Goal: Information Seeking & Learning: Check status

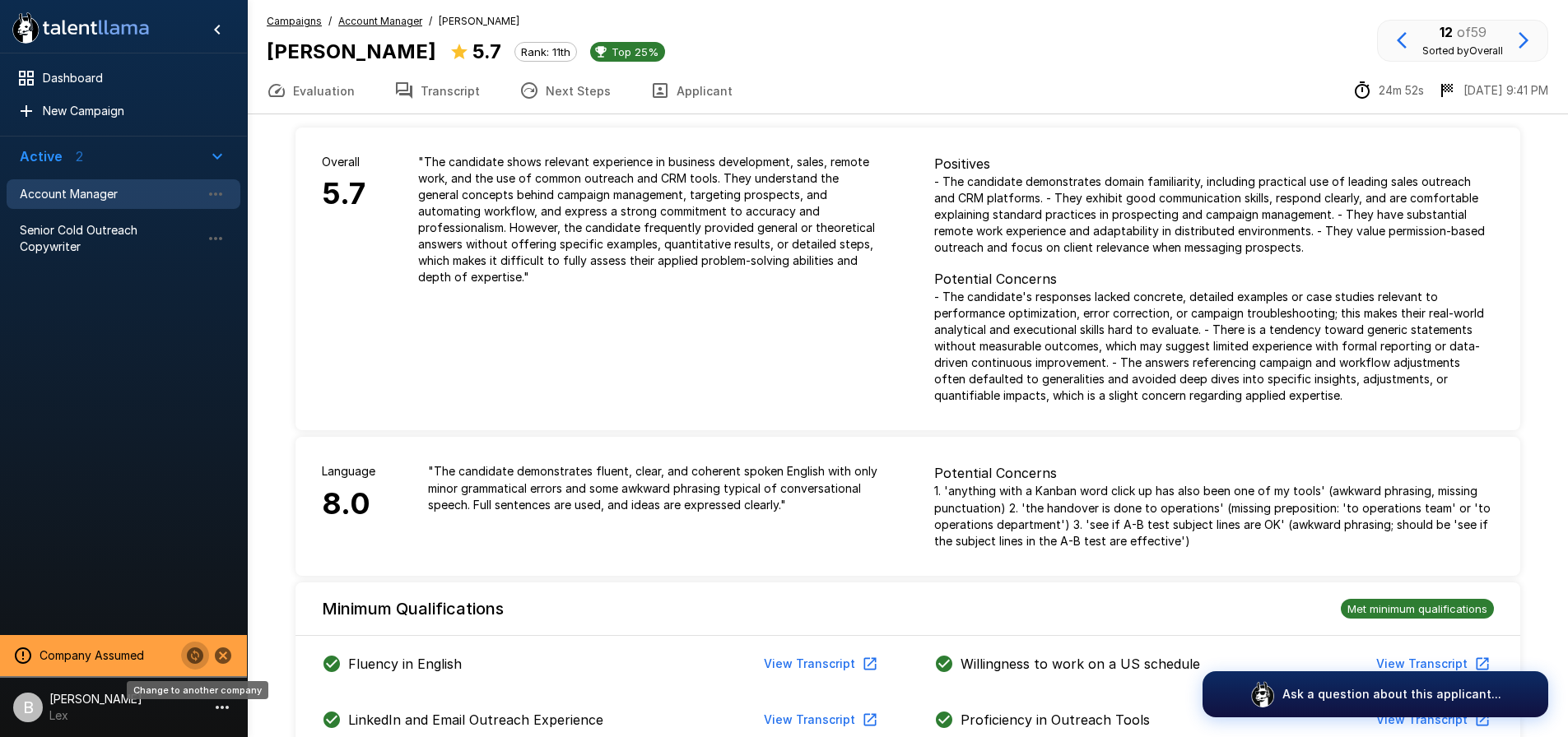
click at [192, 643] on button "Change to another company" at bounding box center [195, 656] width 28 height 28
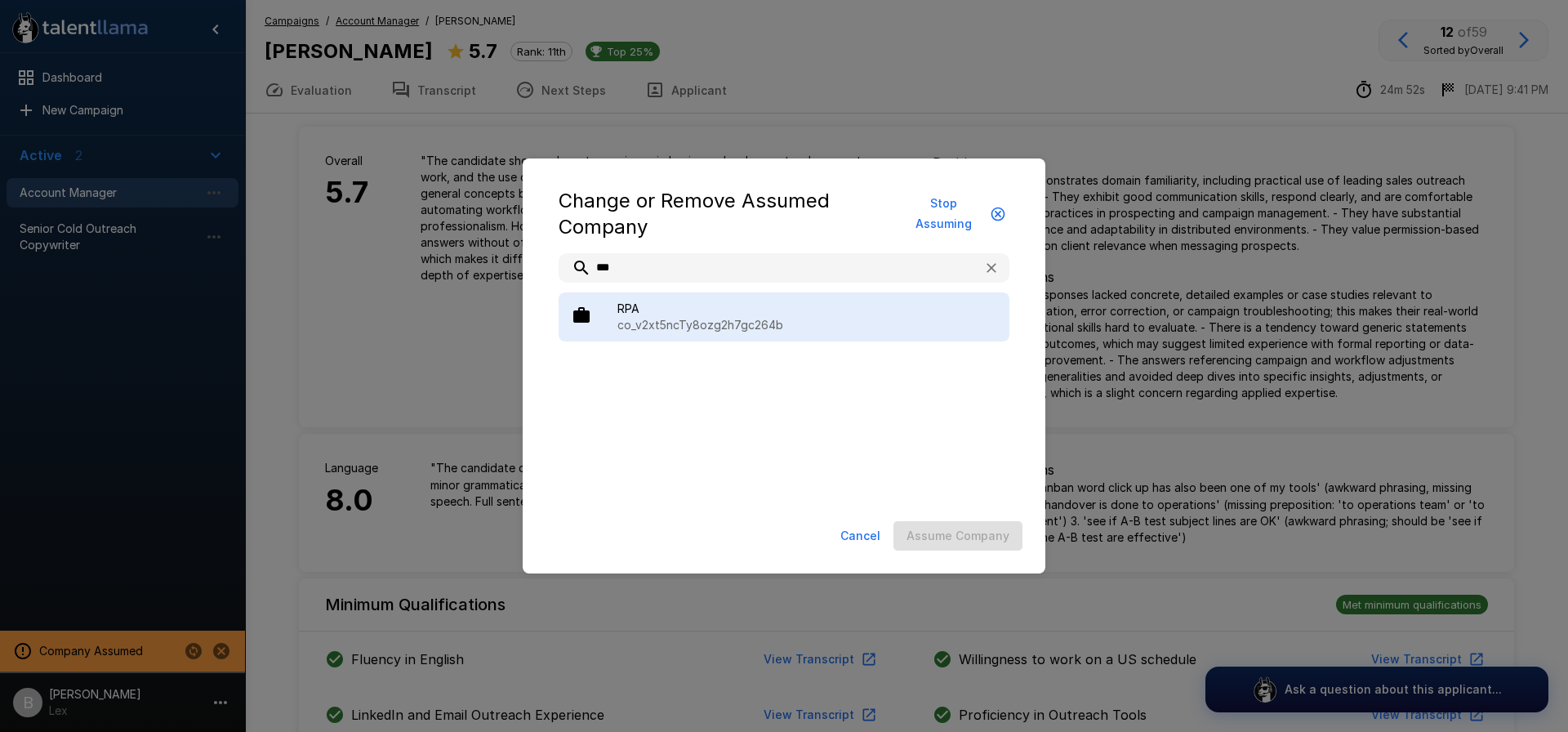
type input "***"
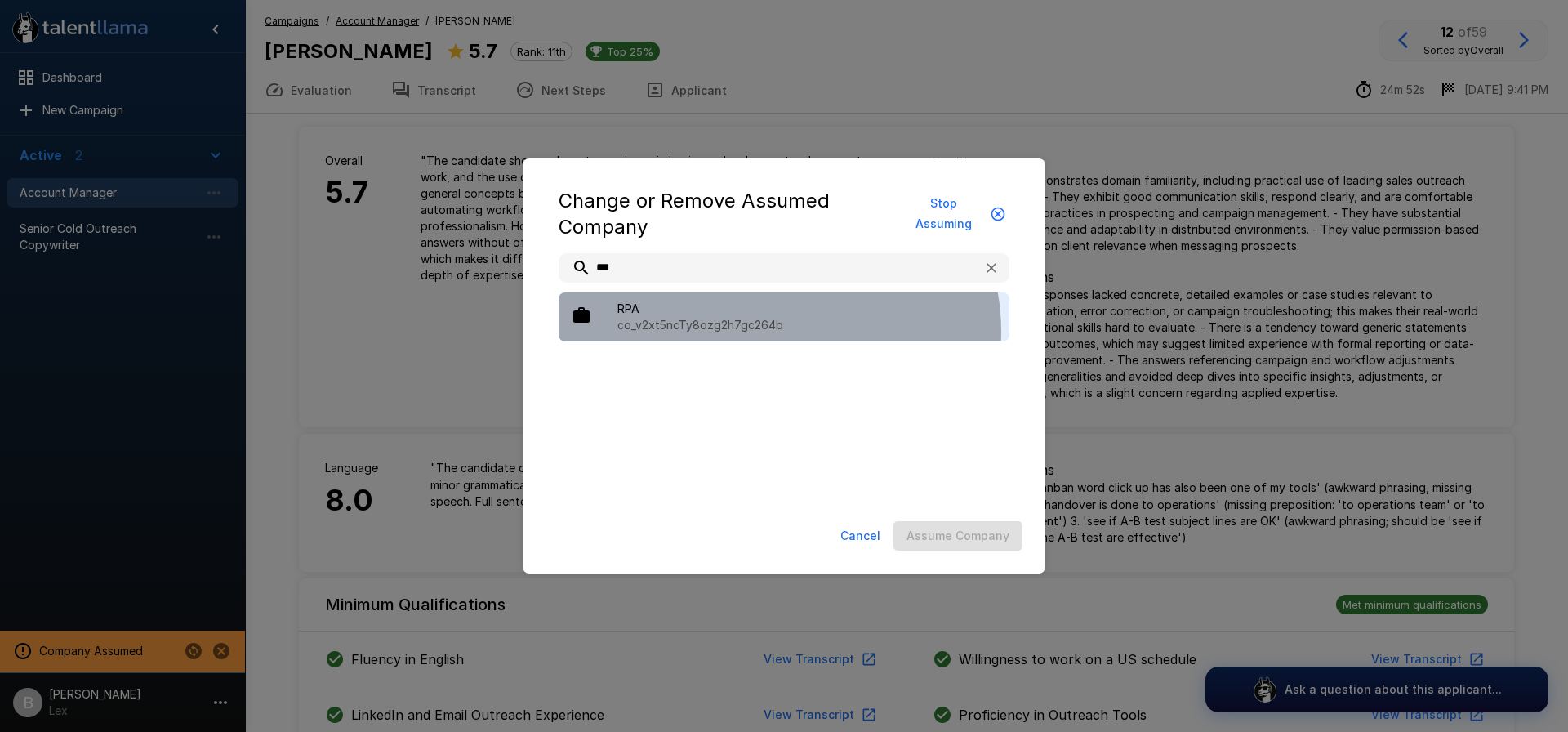
click at [775, 332] on p "co_v2xt5ncTy8ozg2h7gc264b" at bounding box center [807, 325] width 379 height 17
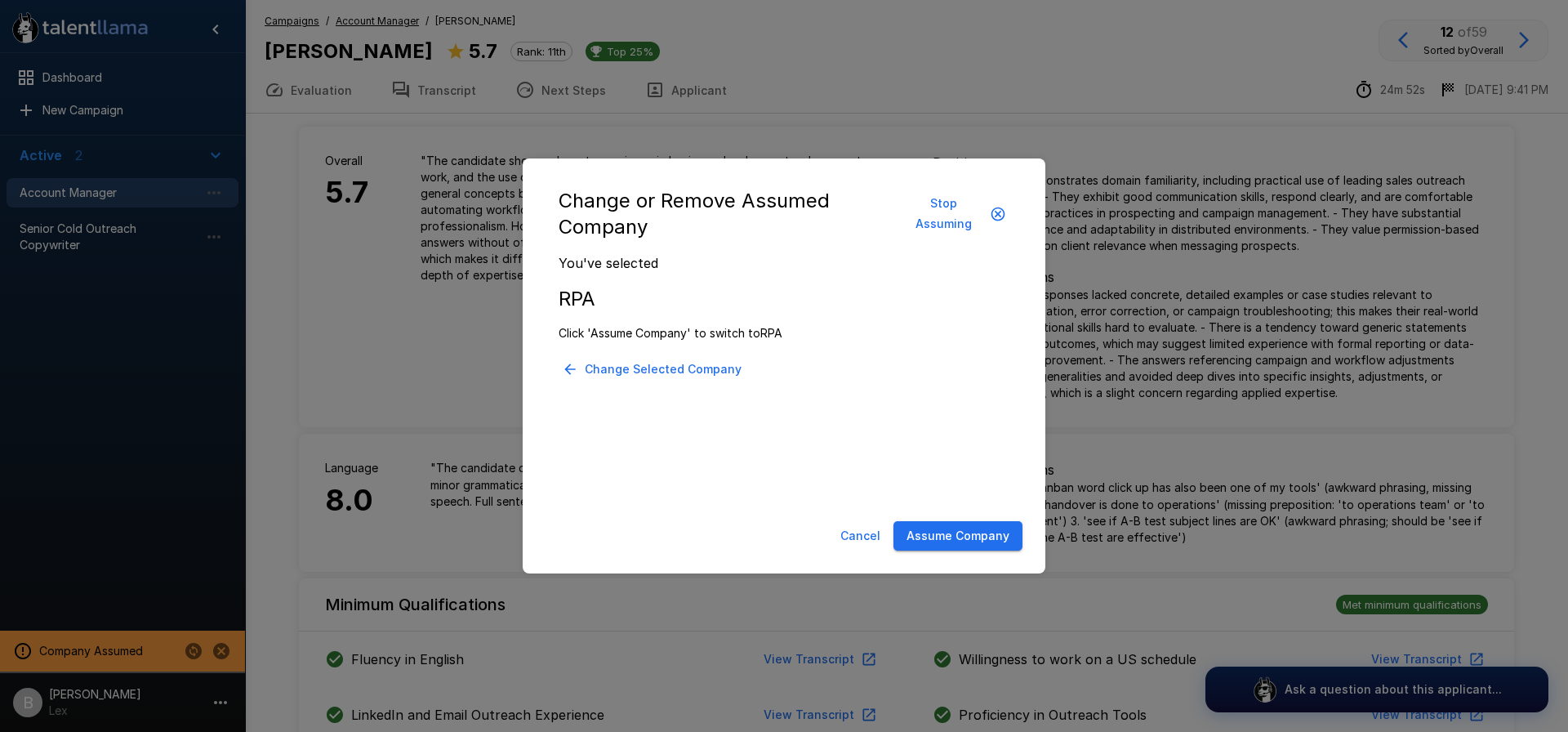
click at [945, 558] on div "Change or Remove Assumed Company Stop Assuming You've selected RPA Click 'Assum…" at bounding box center [783, 366] width 522 height 416
click at [954, 533] on button "Assume Company" at bounding box center [958, 537] width 129 height 31
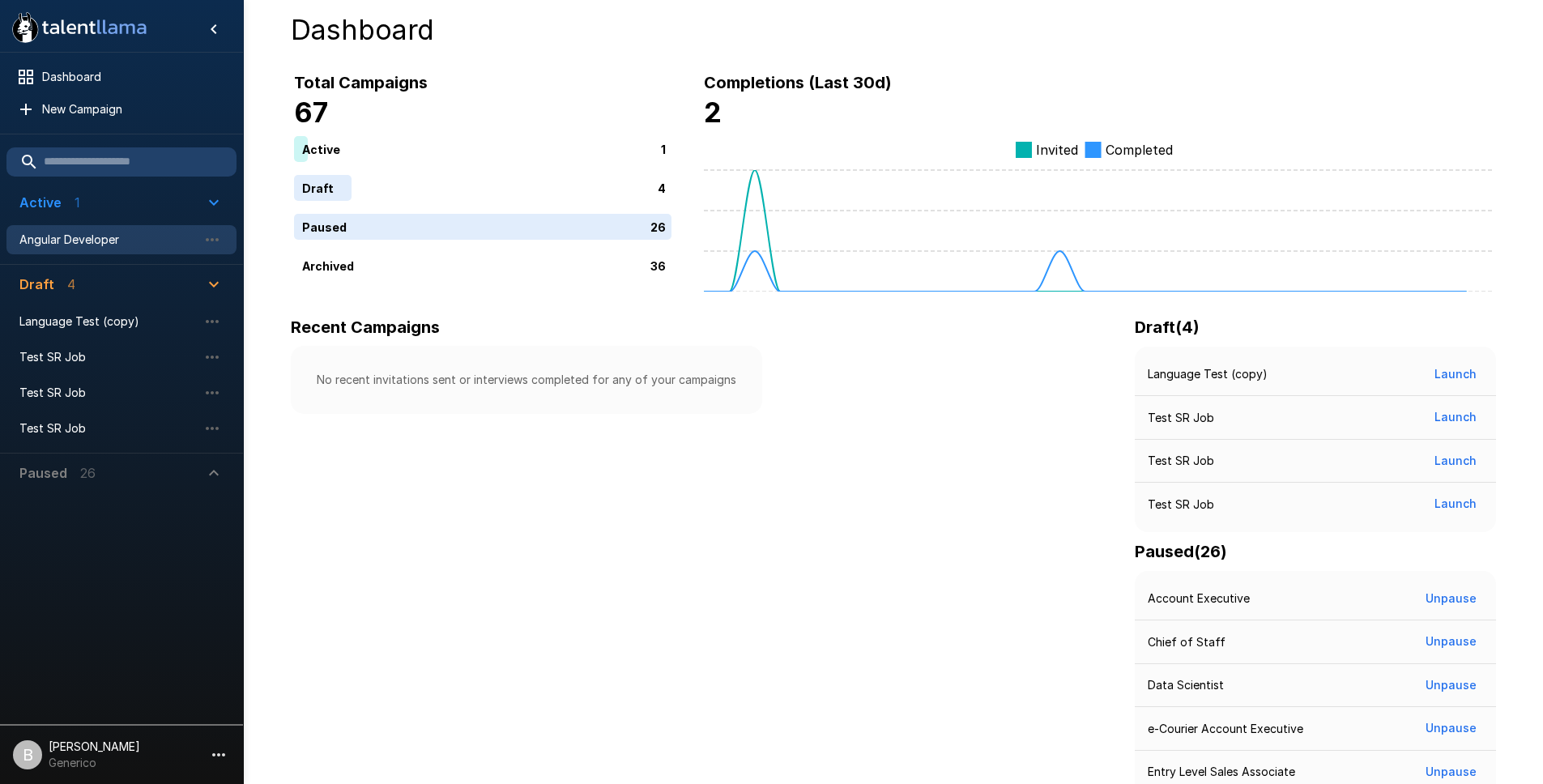
click at [64, 232] on span "Angular Developer" at bounding box center [108, 239] width 178 height 16
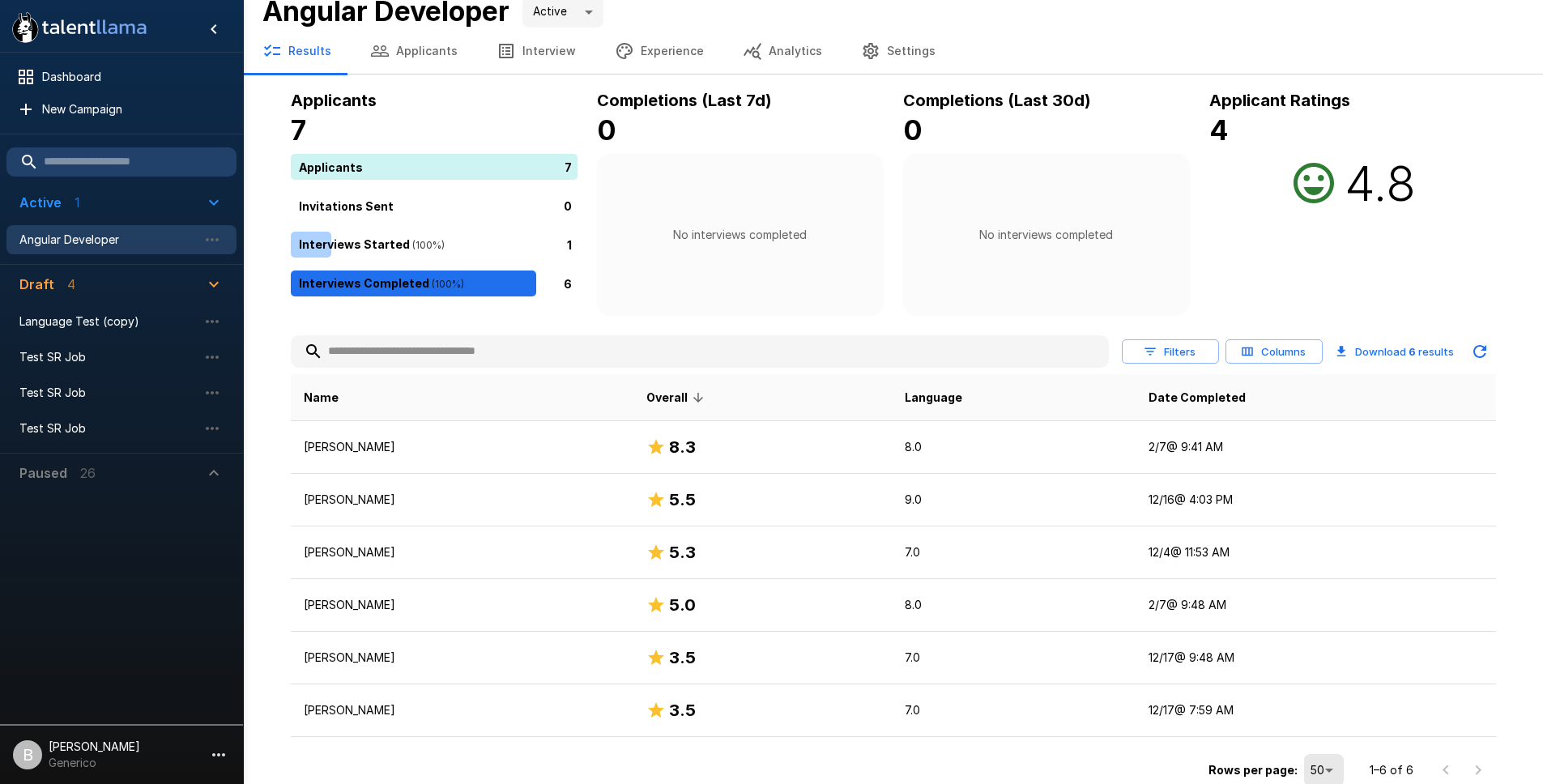
scroll to position [26, 0]
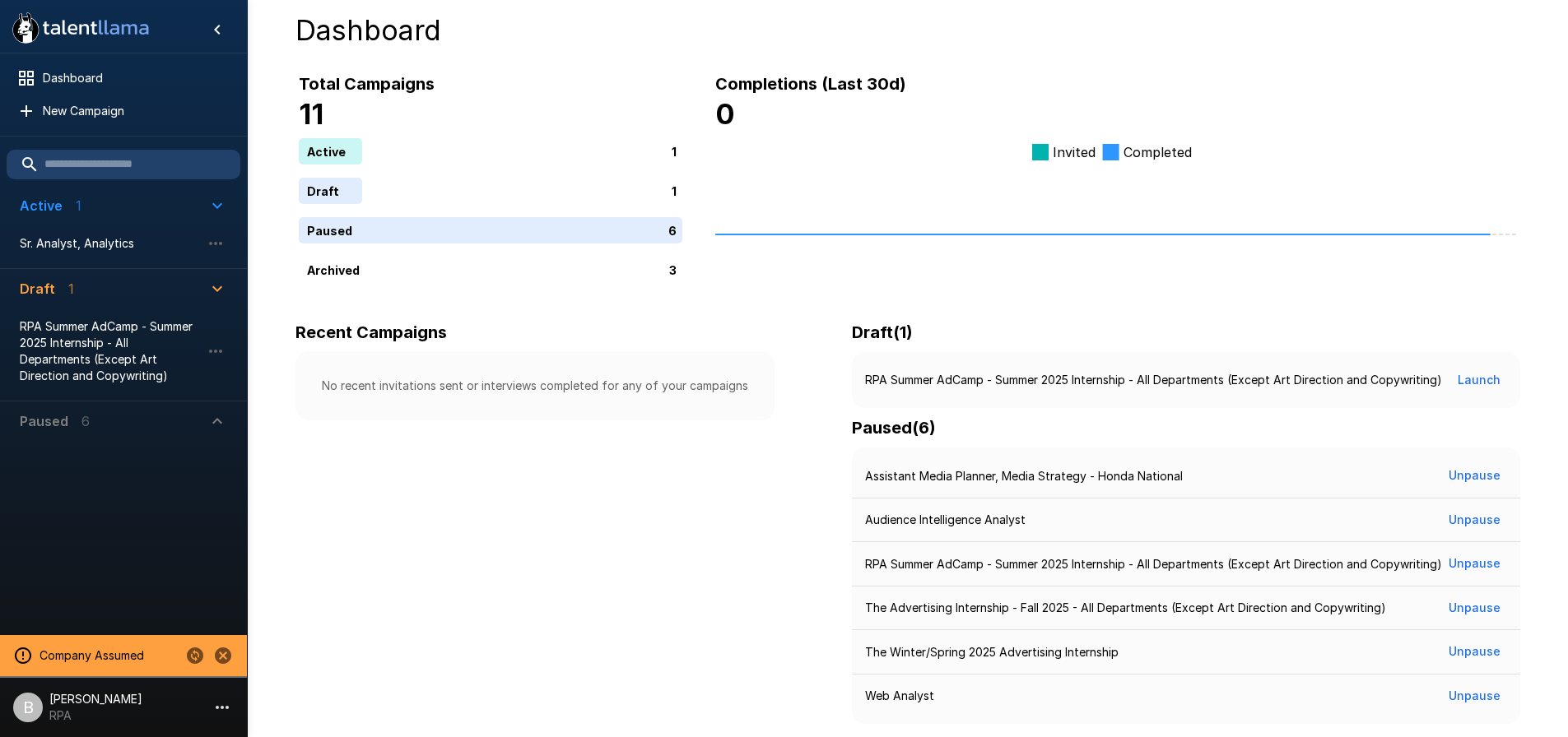
click at [71, 711] on p "RPA" at bounding box center [96, 716] width 93 height 17
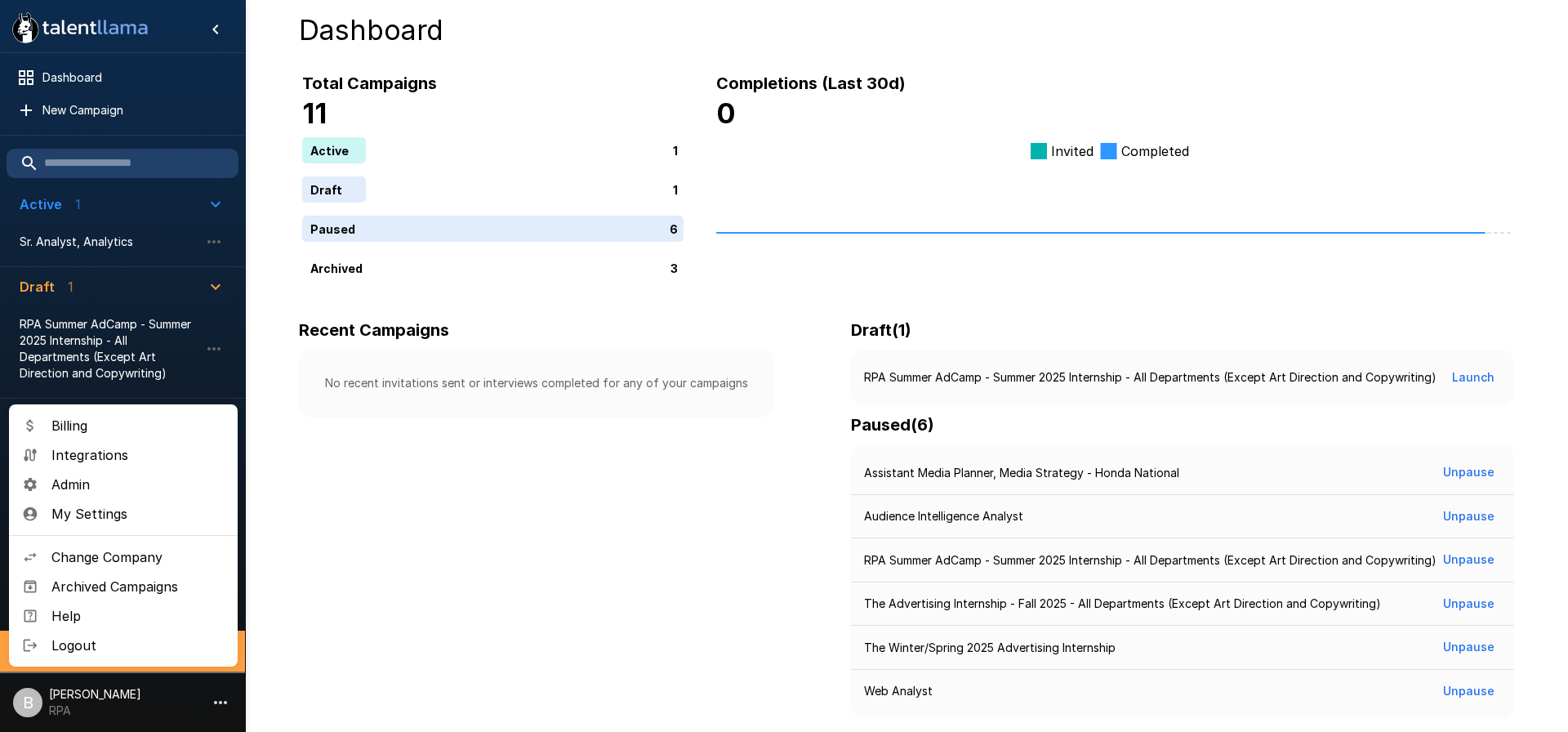
click at [99, 433] on span "Billing" at bounding box center [138, 426] width 174 height 19
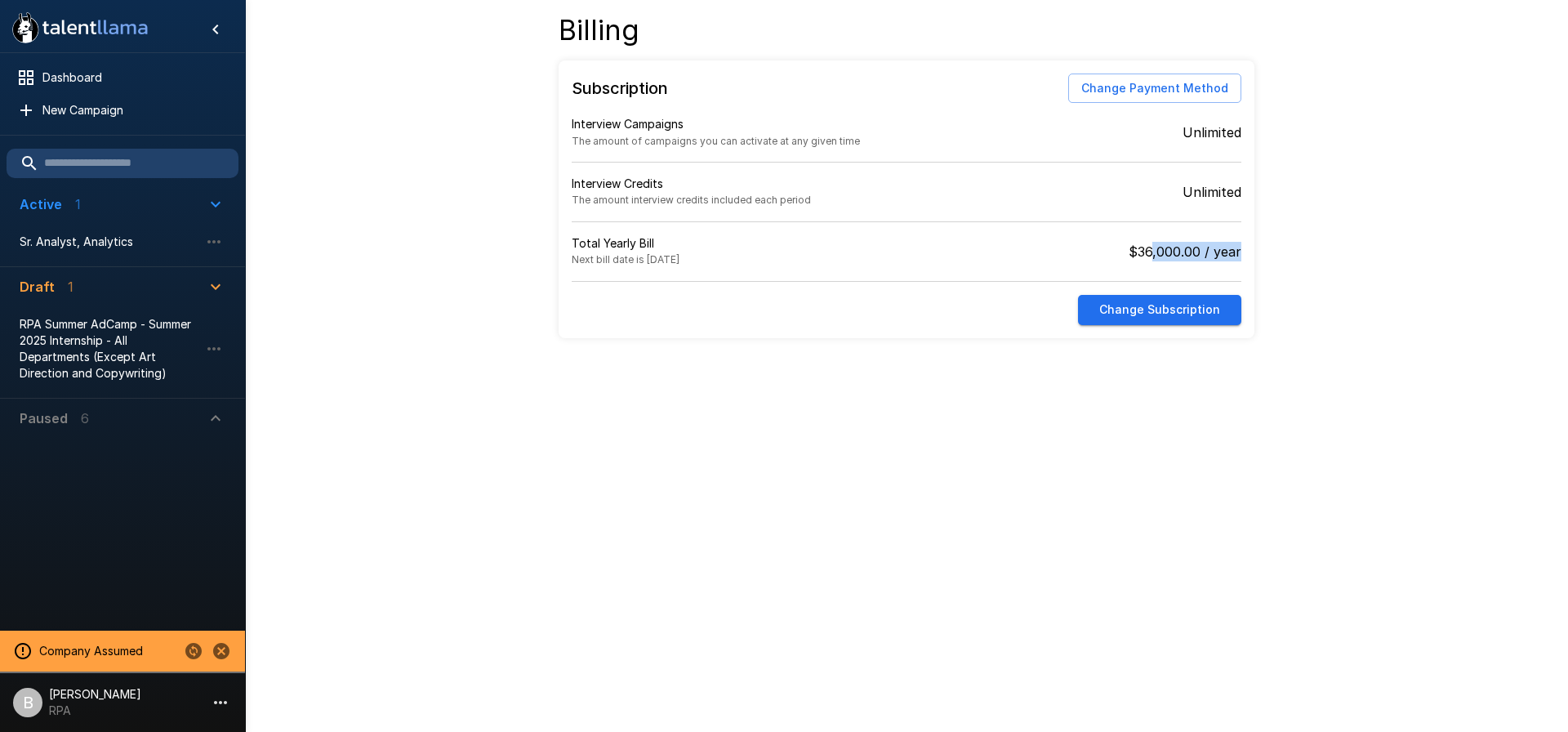
drag, startPoint x: 1153, startPoint y: 245, endPoint x: 1301, endPoint y: 249, distance: 148.1
click at [1301, 249] on div ".st0{fill:#FFFFFF;} .st1{fill:#76a4ed;} Dashboard New Campaign Active 1 Sr. Ana…" at bounding box center [906, 172] width 1323 height 345
drag, startPoint x: 1276, startPoint y: 249, endPoint x: 1093, endPoint y: 252, distance: 183.0
click at [1109, 252] on div ".st0{fill:#FFFFFF;} .st1{fill:#76a4ed;} Dashboard New Campaign Active 1 Sr. Ana…" at bounding box center [906, 172] width 1323 height 345
drag, startPoint x: 639, startPoint y: 252, endPoint x: 1361, endPoint y: 276, distance: 722.4
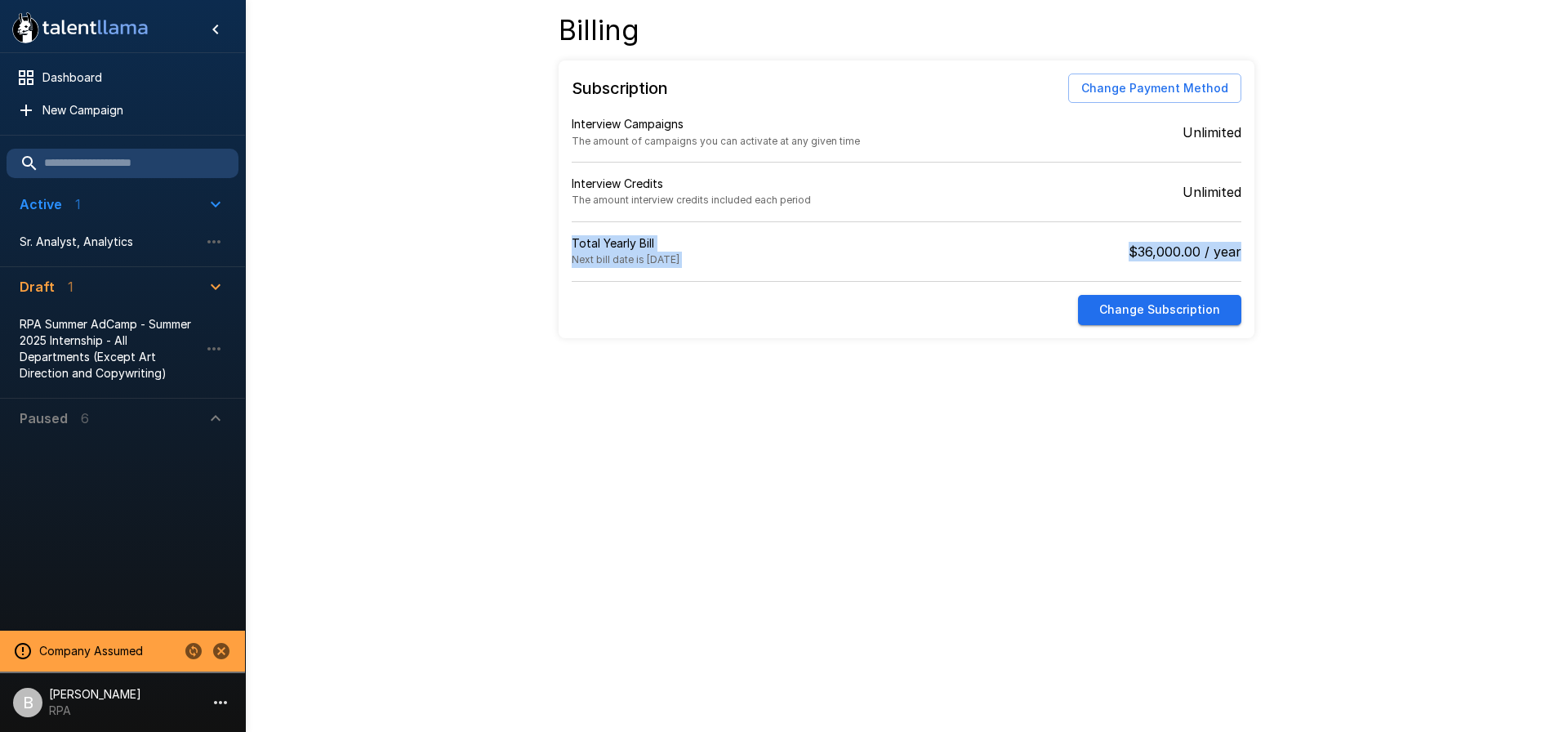
click at [1361, 276] on div ".st0{fill:#FFFFFF;} .st1{fill:#76a4ed;} Dashboard New Campaign Active 1 Sr. Ana…" at bounding box center [906, 172] width 1323 height 345
click at [1302, 257] on div ".st0{fill:#FFFFFF;} .st1{fill:#76a4ed;} Dashboard New Campaign Active 1 Sr. Ana…" at bounding box center [906, 172] width 1323 height 345
drag, startPoint x: 1258, startPoint y: 263, endPoint x: 480, endPoint y: 227, distance: 778.8
click at [480, 227] on div ".st0{fill:#FFFFFF;} .st1{fill:#76a4ed;} Dashboard New Campaign Active 1 Sr. Ana…" at bounding box center [906, 172] width 1323 height 345
click at [751, 261] on div "Total Yearly Bill Next bill date is August 21, 2028" at bounding box center [740, 252] width 335 height 59
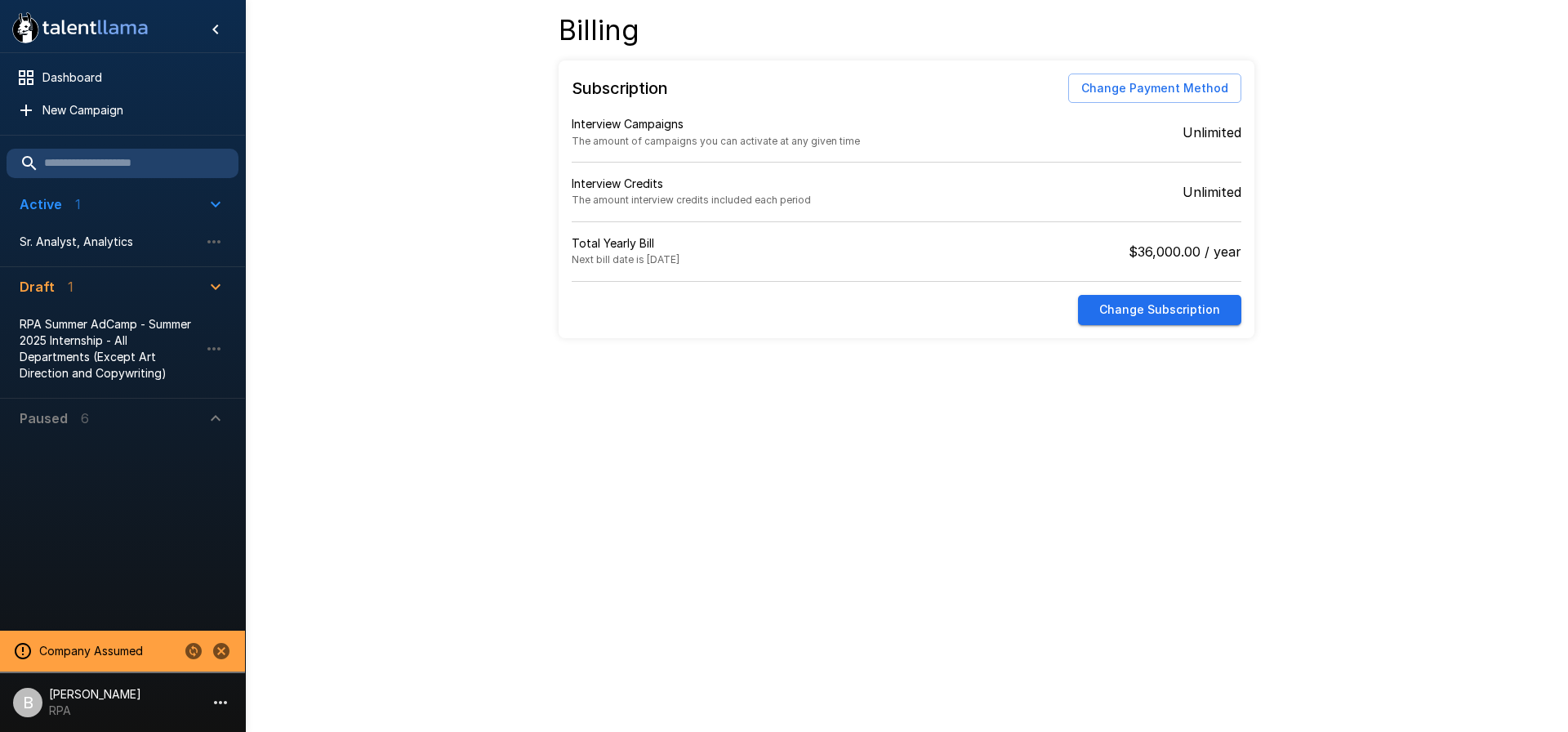
drag, startPoint x: 716, startPoint y: 268, endPoint x: 228, endPoint y: 209, distance: 491.6
click at [245, 209] on div ".st0{fill:#FFFFFF;} .st1{fill:#76a4ed;} Dashboard New Campaign Active 1 Sr. Ana…" at bounding box center [906, 172] width 1323 height 345
click at [529, 254] on div ".st0{fill:#FFFFFF;} .st1{fill:#76a4ed;} Dashboard New Campaign Active 1 Sr. Ana…" at bounding box center [906, 172] width 1323 height 345
drag, startPoint x: 655, startPoint y: 260, endPoint x: 848, endPoint y: 256, distance: 193.0
click at [819, 259] on div "Total Yearly Bill Next bill date is August 21, 2028" at bounding box center [740, 252] width 335 height 59
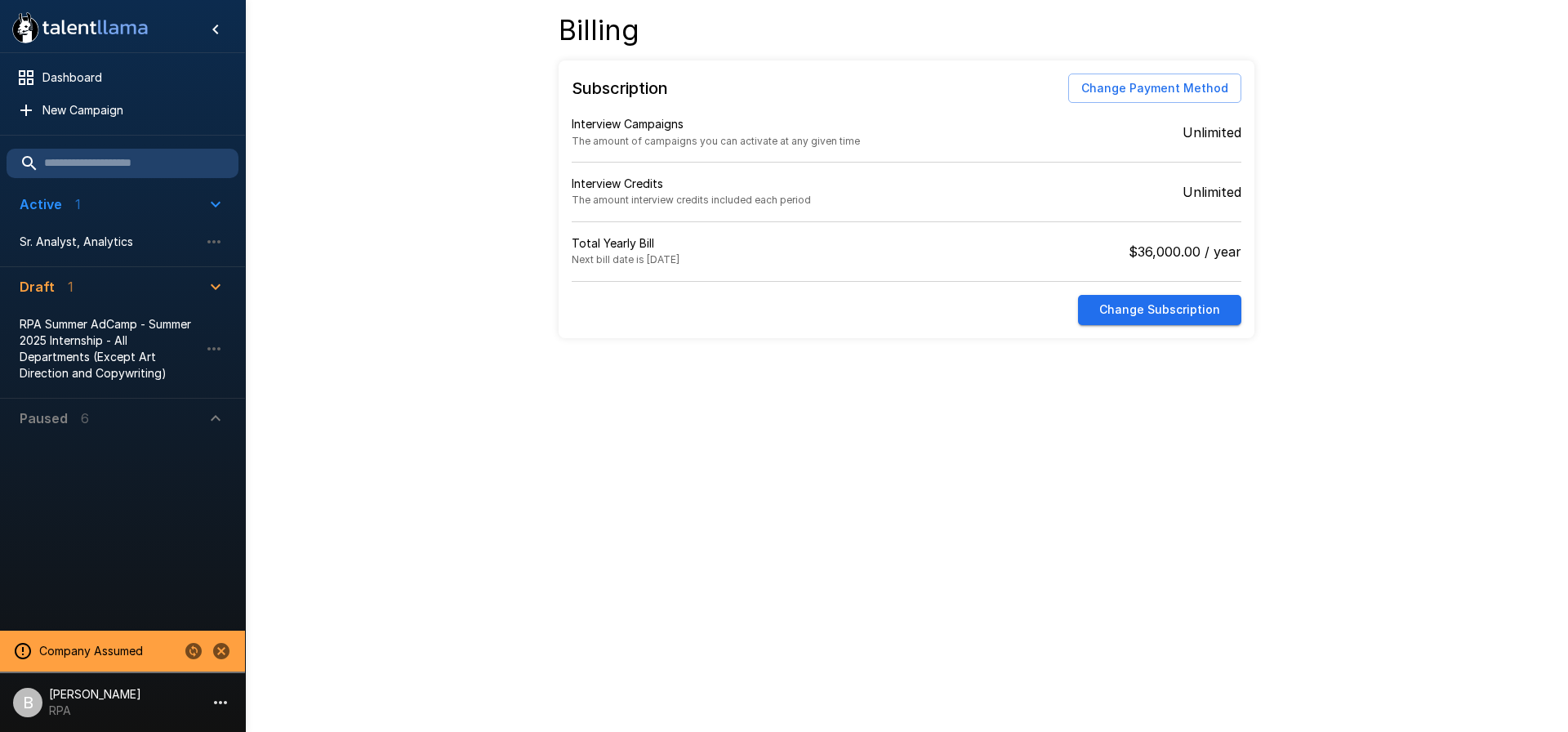
drag, startPoint x: 907, startPoint y: 252, endPoint x: 968, endPoint y: 254, distance: 61.0
click at [908, 252] on div "$36,000.00 / year" at bounding box center [1074, 252] width 335 height 59
